Goal: Find contact information: Find contact information

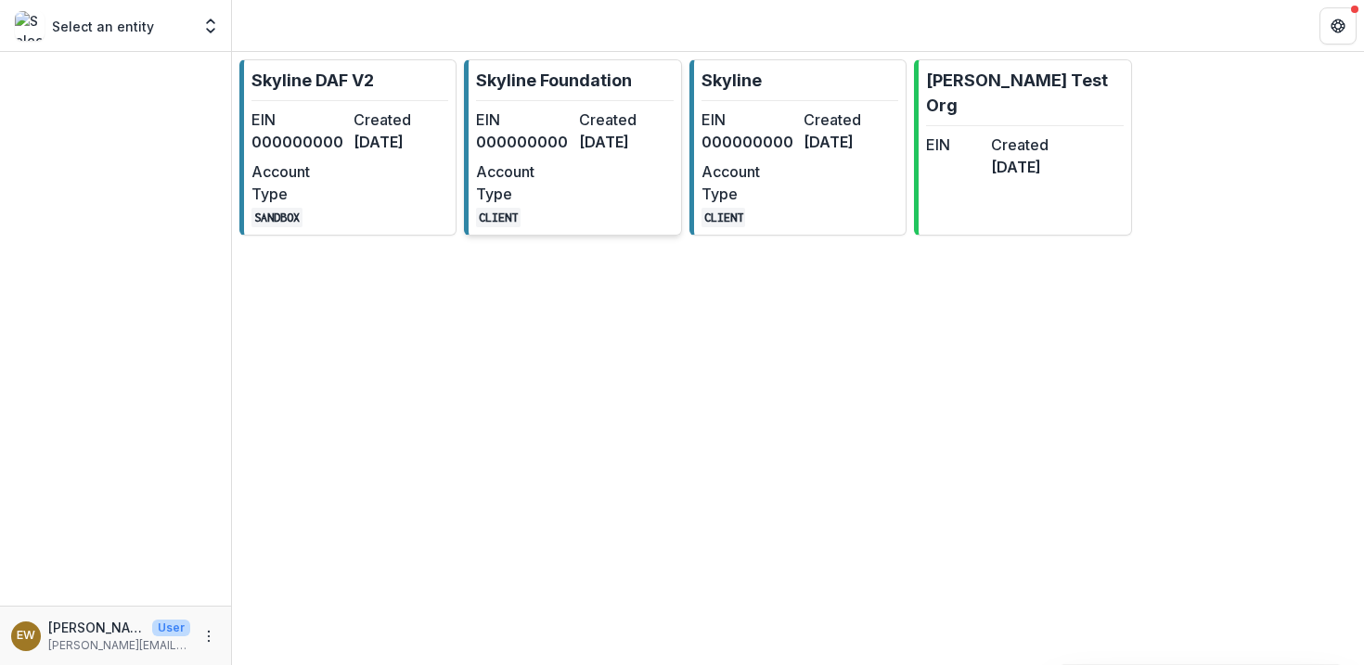
click at [560, 141] on dd "000000000" at bounding box center [523, 142] width 95 height 22
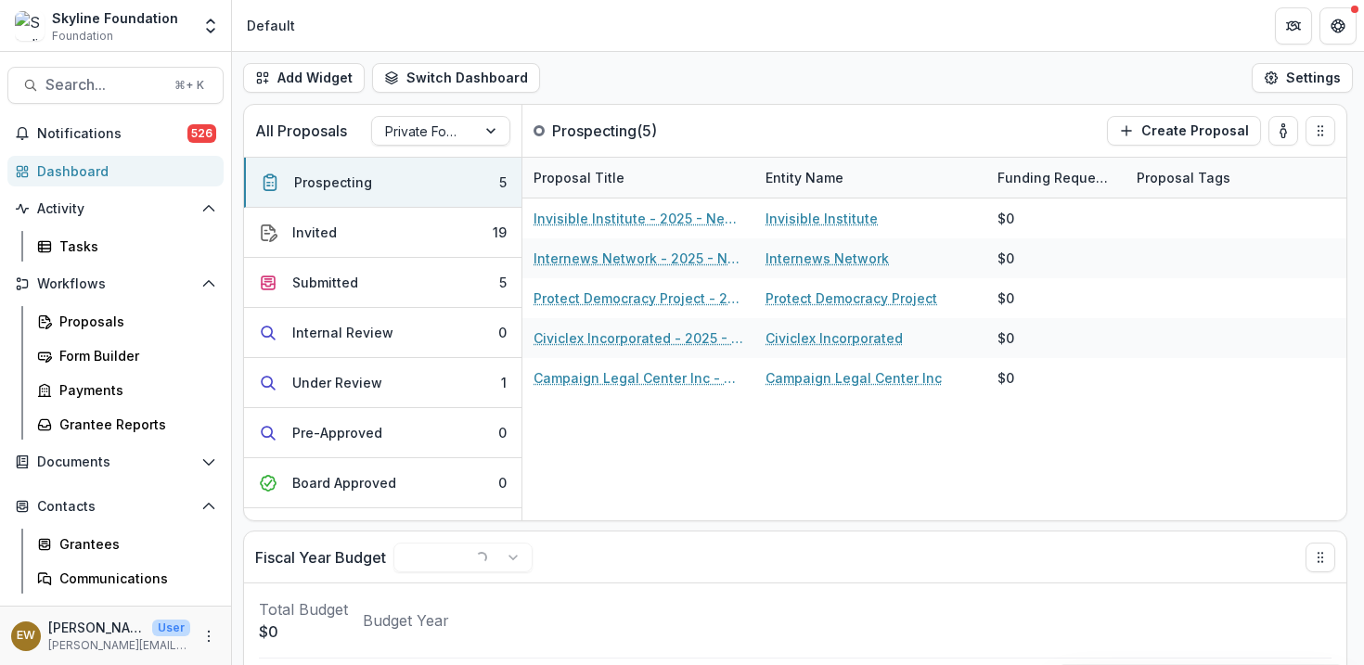
click at [76, 85] on span "Search..." at bounding box center [104, 85] width 118 height 18
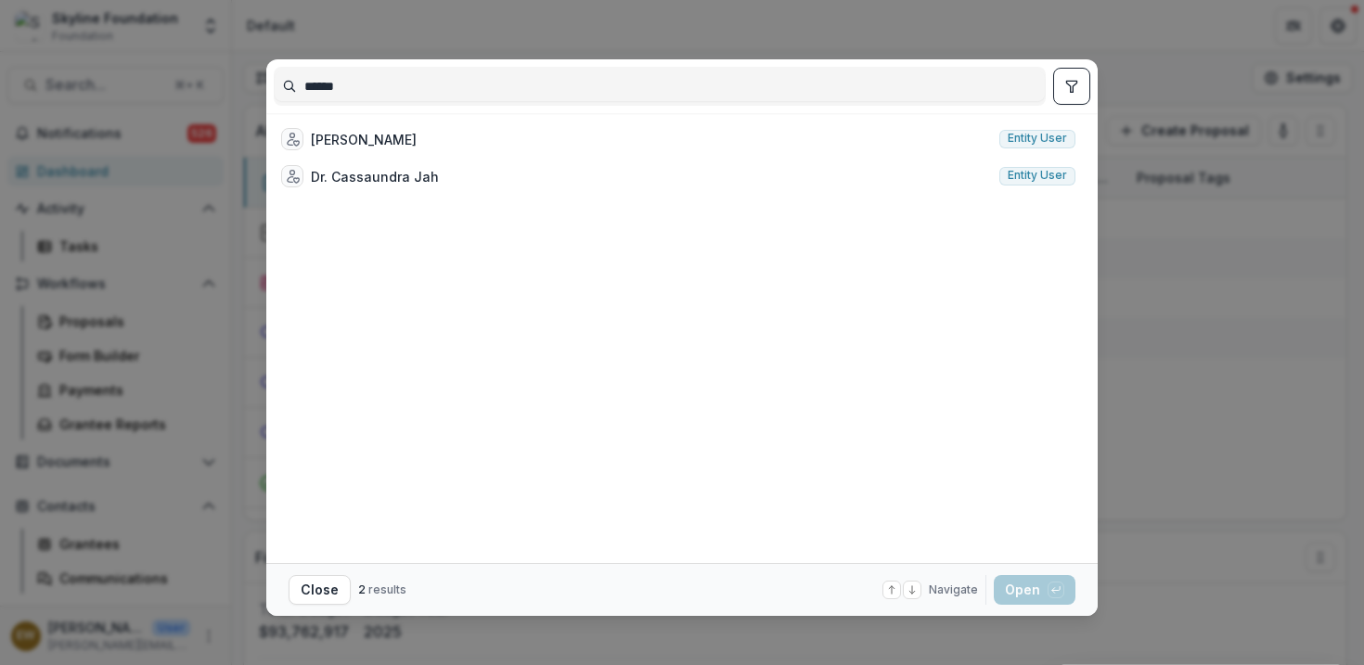
click at [463, 91] on input "******" at bounding box center [660, 86] width 770 height 30
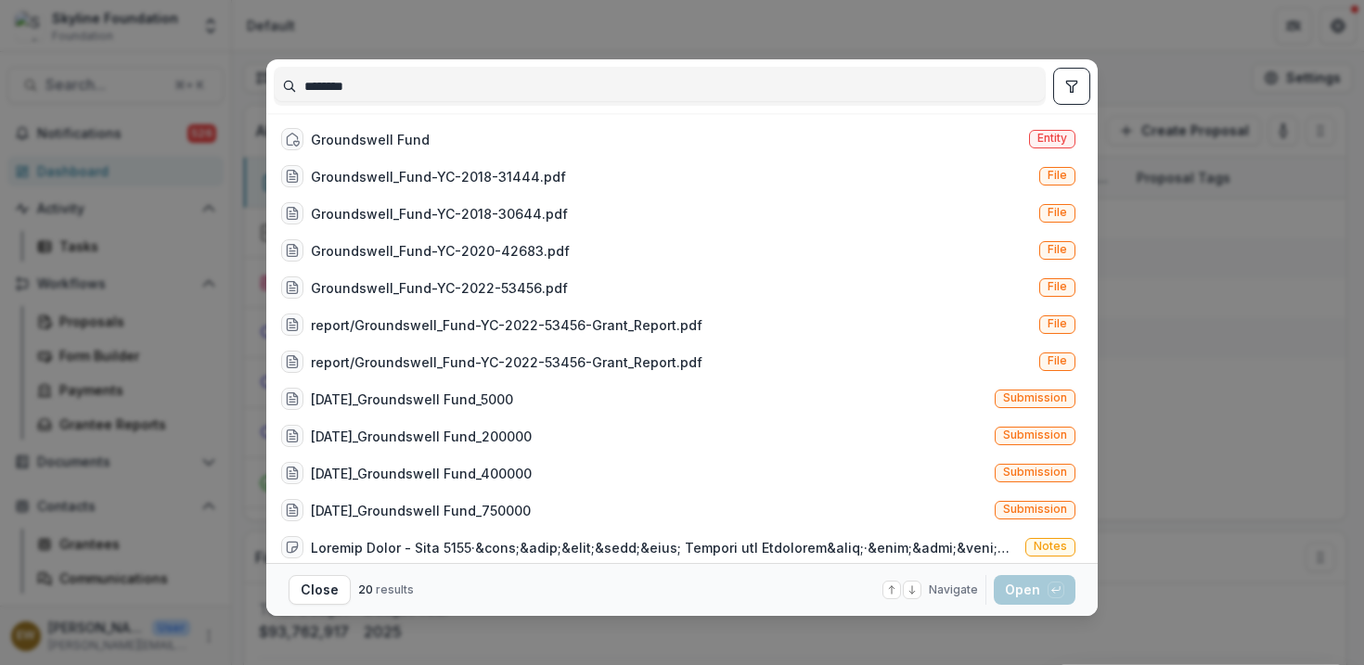
type input "********"
drag, startPoint x: 560, startPoint y: 141, endPoint x: 464, endPoint y: 144, distance: 95.6
click at [464, 144] on div "Groundswell Fund Entity" at bounding box center [678, 139] width 809 height 37
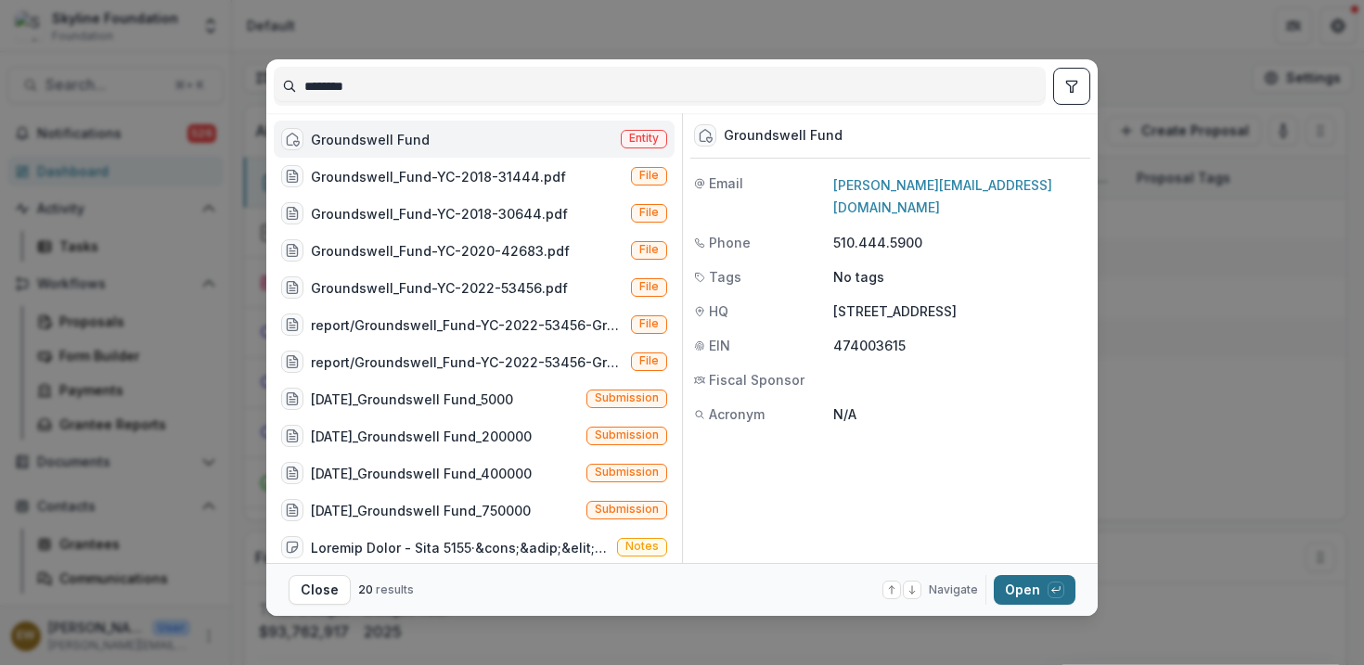
click at [1024, 593] on button "Open with enter key" at bounding box center [1035, 590] width 82 height 30
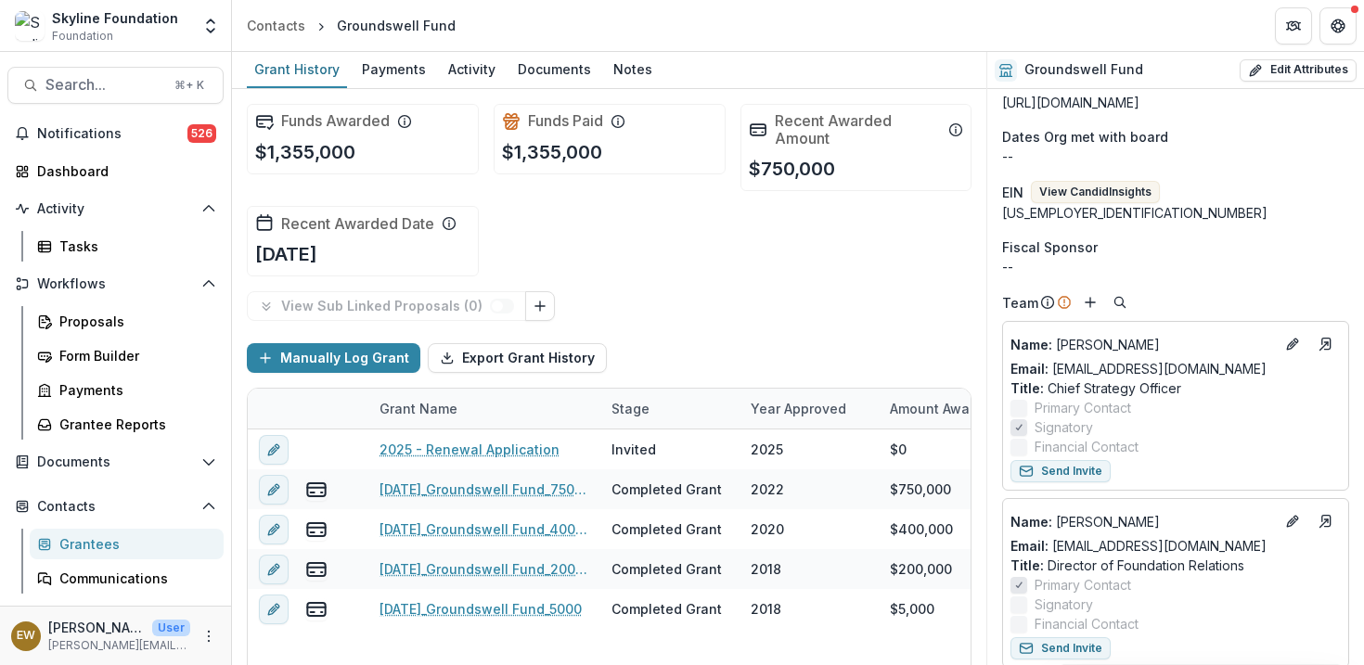
scroll to position [405, 0]
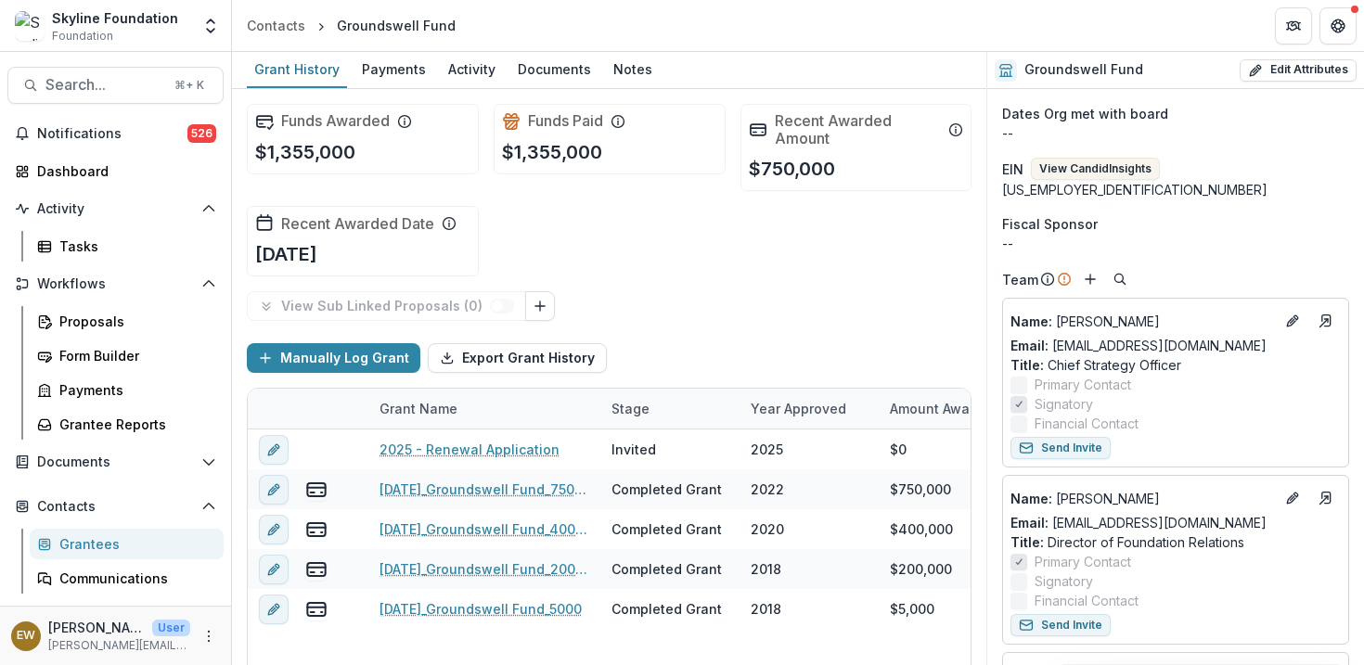
click at [1225, 382] on label "Primary Contact" at bounding box center [1176, 384] width 330 height 19
drag, startPoint x: 1024, startPoint y: 593, endPoint x: 1047, endPoint y: 348, distance: 246.0
click at [1047, 348] on div "Email: [EMAIL_ADDRESS][DOMAIN_NAME]" at bounding box center [1176, 345] width 330 height 19
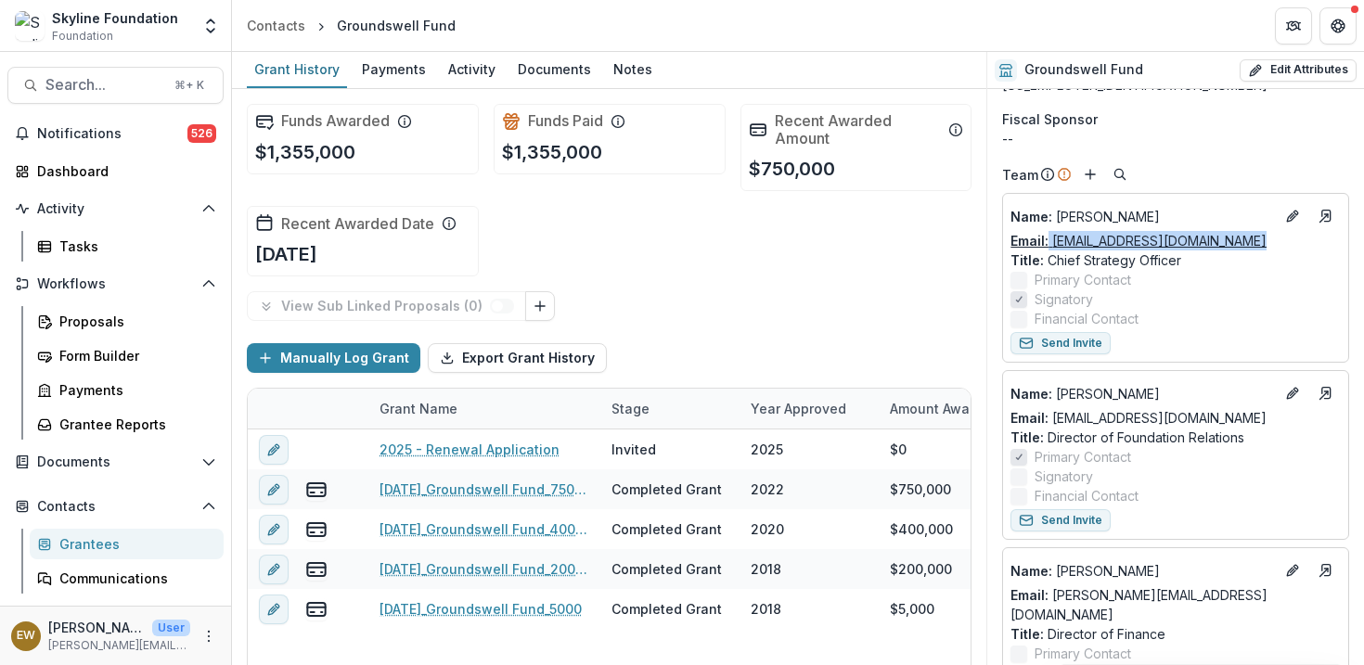
scroll to position [507, 0]
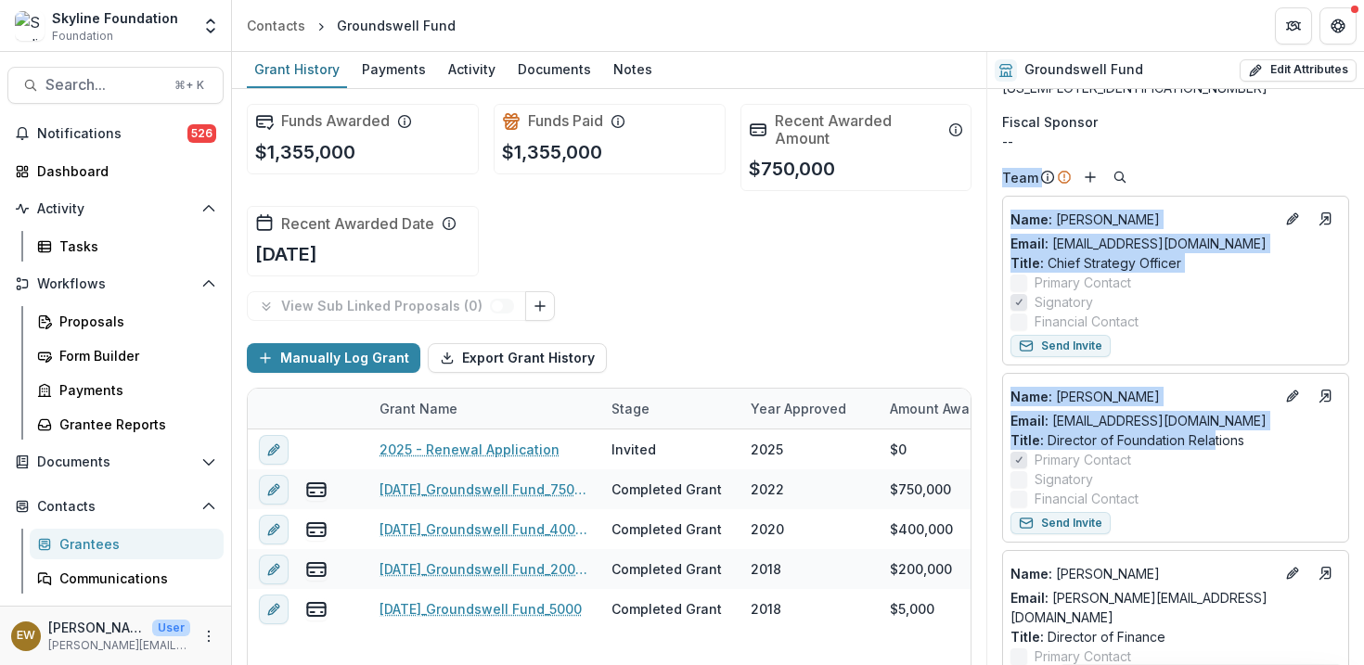
drag, startPoint x: 1047, startPoint y: 348, endPoint x: 1214, endPoint y: 446, distance: 193.8
click at [1277, 341] on div "Name : [PERSON_NAME] Email: [EMAIL_ADDRESS][DOMAIN_NAME] Title : Chief Strategy…" at bounding box center [1175, 281] width 347 height 170
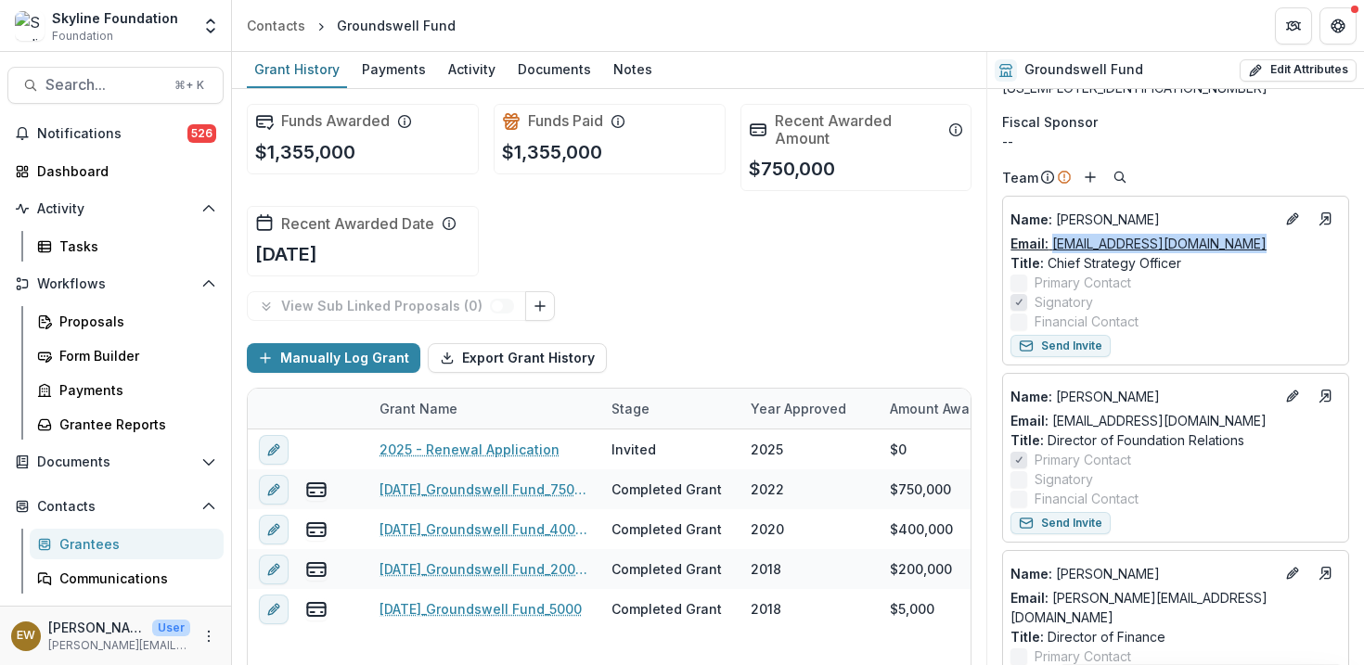
drag, startPoint x: 1214, startPoint y: 446, endPoint x: 1054, endPoint y: 248, distance: 254.8
click at [1054, 248] on div "Email: [EMAIL_ADDRESS][DOMAIN_NAME]" at bounding box center [1176, 243] width 330 height 19
click at [1238, 149] on div "--" at bounding box center [1175, 141] width 347 height 19
